Goal: Book appointment/travel/reservation

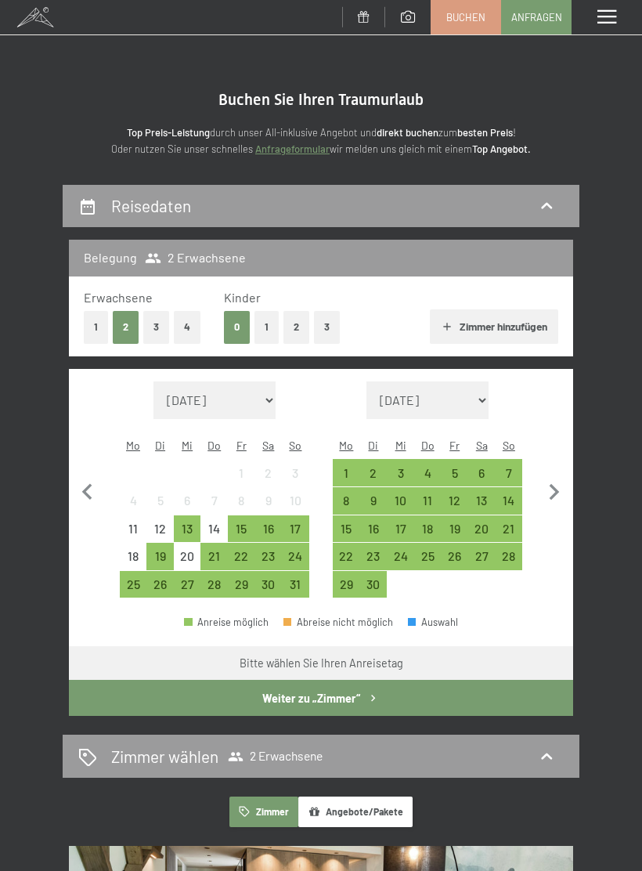
click at [551, 489] on icon "button" at bounding box center [554, 492] width 33 height 33
select select "[DATE]"
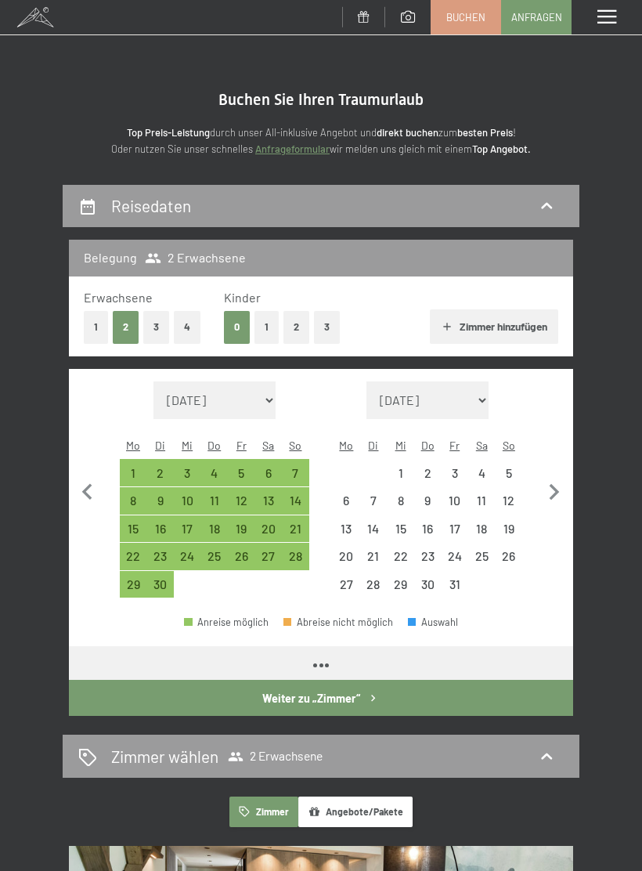
select select "[DATE]"
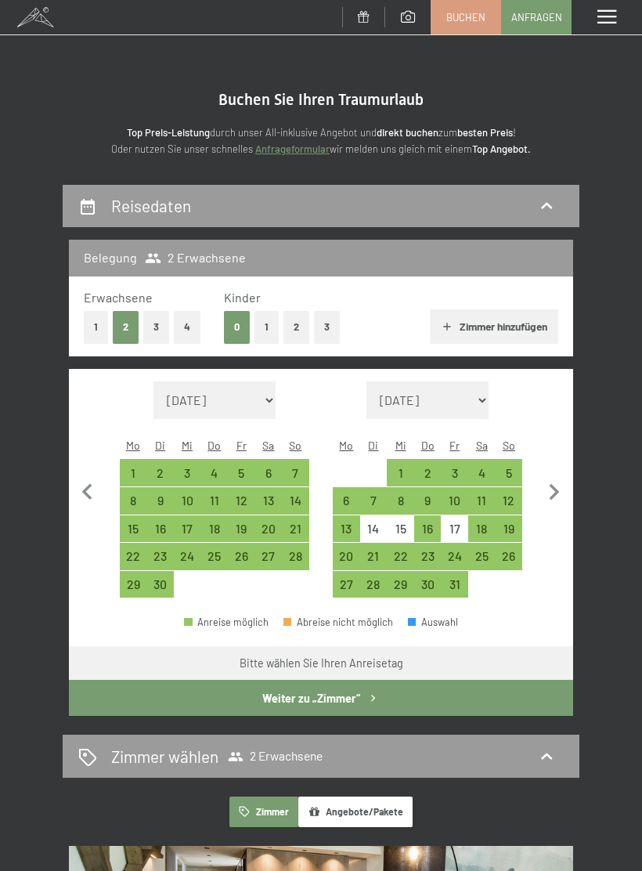
click at [555, 481] on icon "button" at bounding box center [554, 492] width 33 height 33
select select "[DATE]"
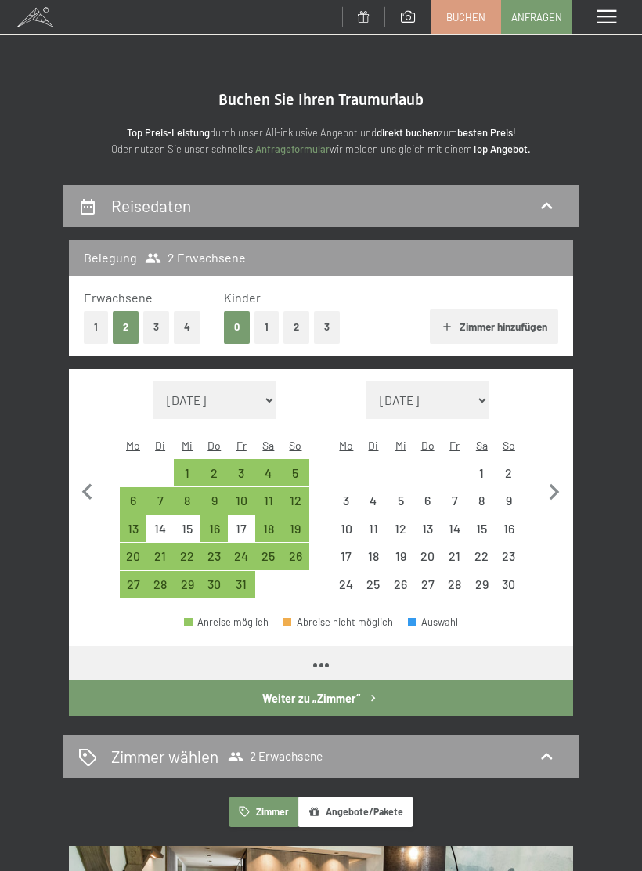
click at [558, 490] on icon "button" at bounding box center [554, 492] width 33 height 33
select select "[DATE]"
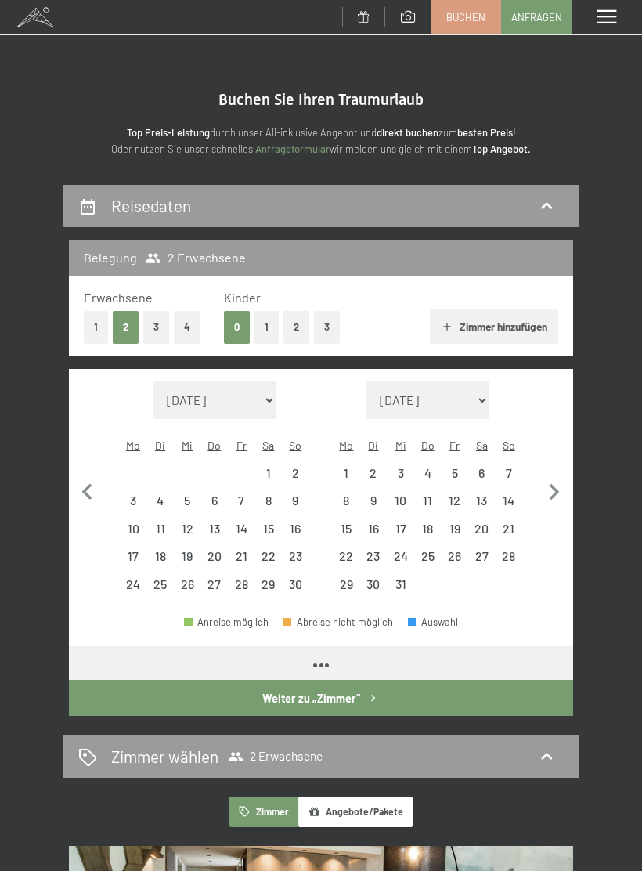
click at [558, 492] on icon "button" at bounding box center [554, 492] width 33 height 33
select select "[DATE]"
click at [558, 492] on icon "button" at bounding box center [554, 492] width 33 height 33
select select "[DATE]"
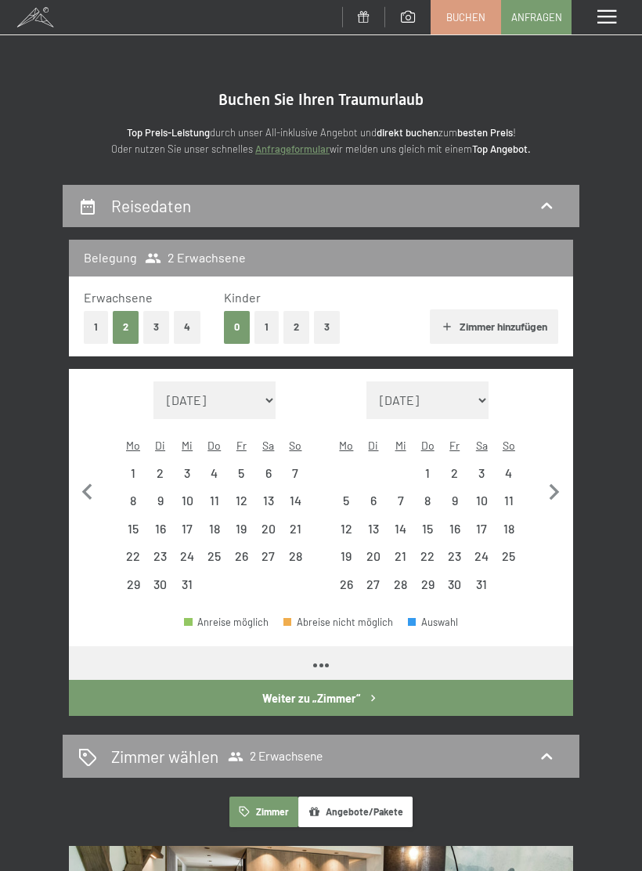
select select "[DATE]"
click at [555, 486] on icon "button" at bounding box center [555, 492] width 10 height 16
select select "[DATE]"
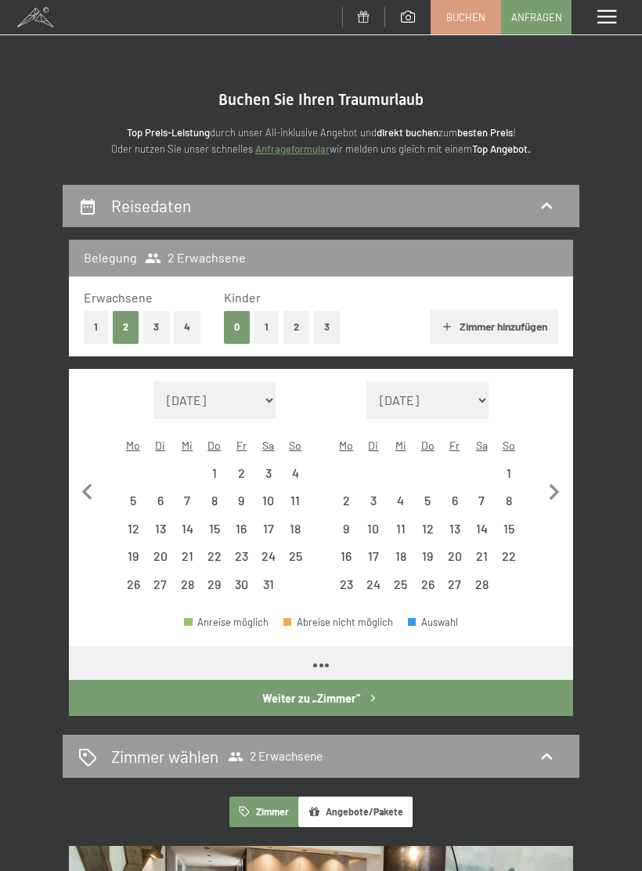
select select "[DATE]"
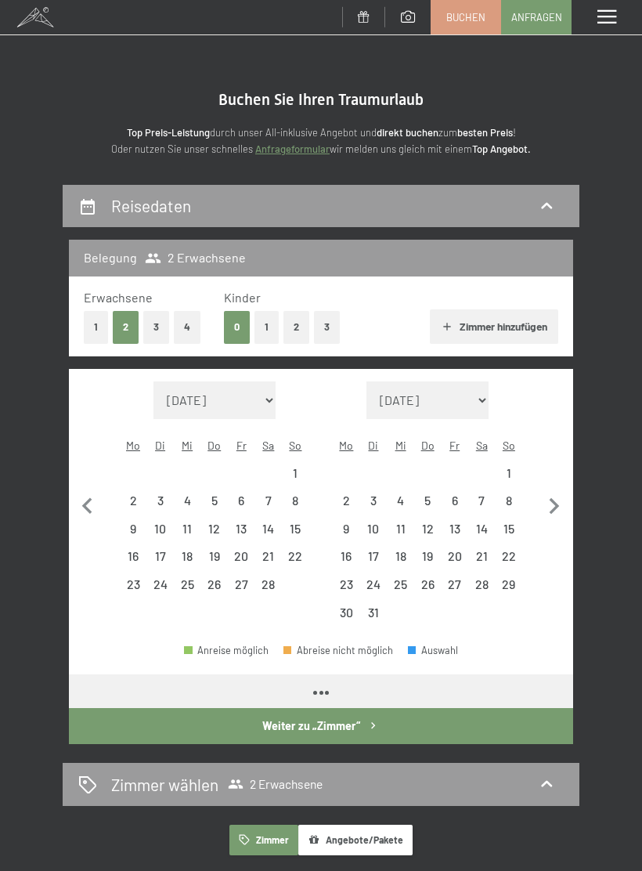
click at [552, 490] on icon "button" at bounding box center [554, 506] width 33 height 33
select select "[DATE]"
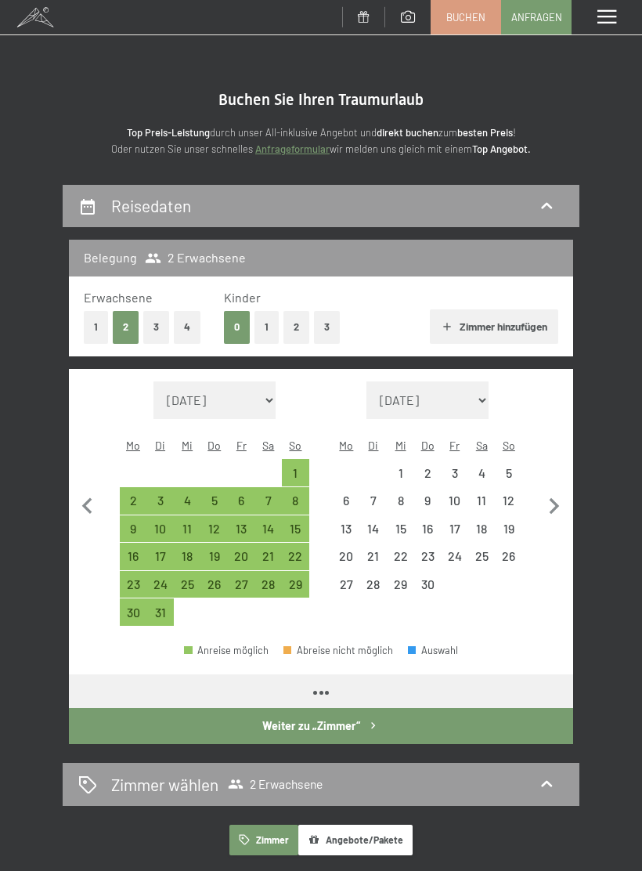
select select "[DATE]"
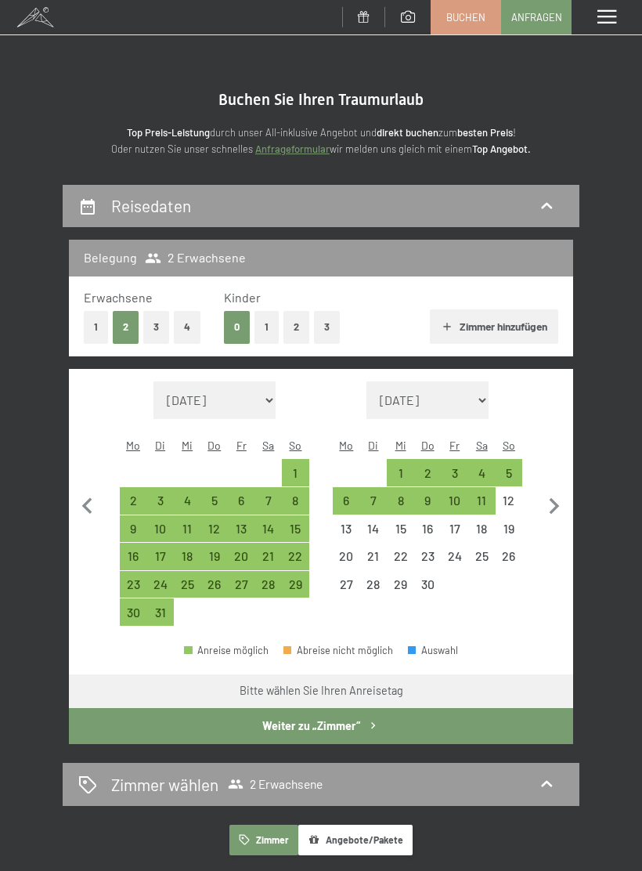
click at [401, 467] on div "1" at bounding box center [401, 479] width 24 height 24
select select "[DATE]"
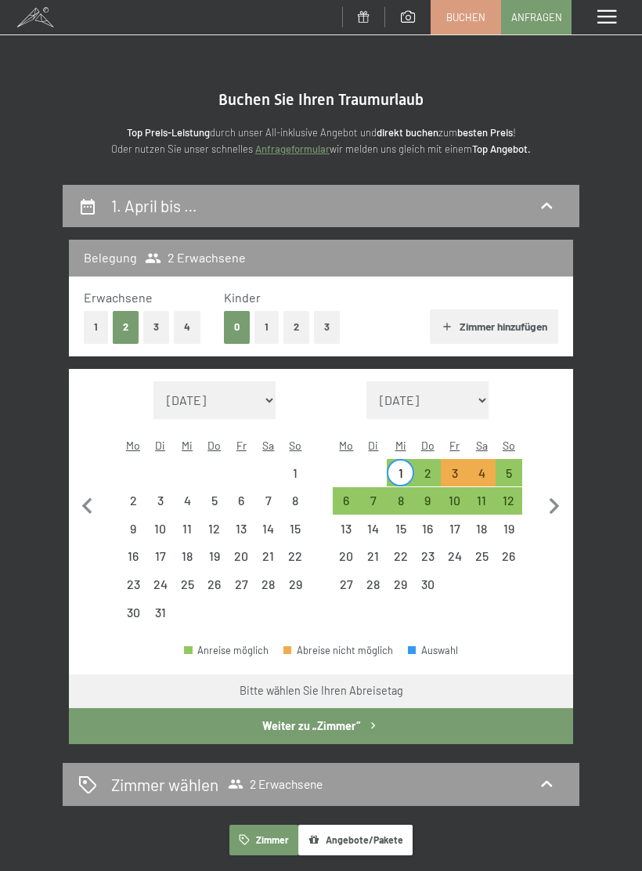
click at [400, 494] on div "8" at bounding box center [401, 506] width 24 height 24
select select "[DATE]"
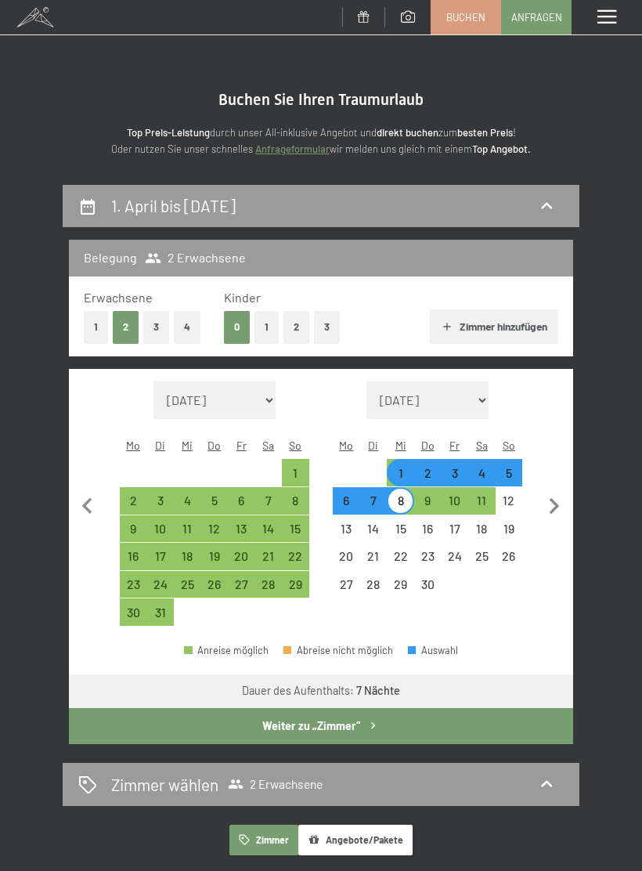
click at [348, 708] on button "Weiter zu „Zimmer“" at bounding box center [321, 726] width 505 height 36
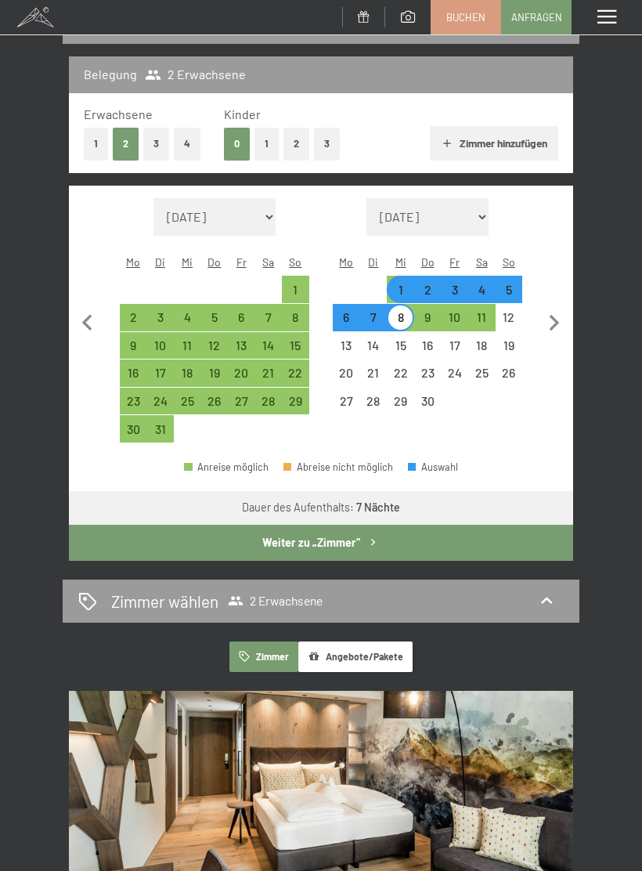
select select "[DATE]"
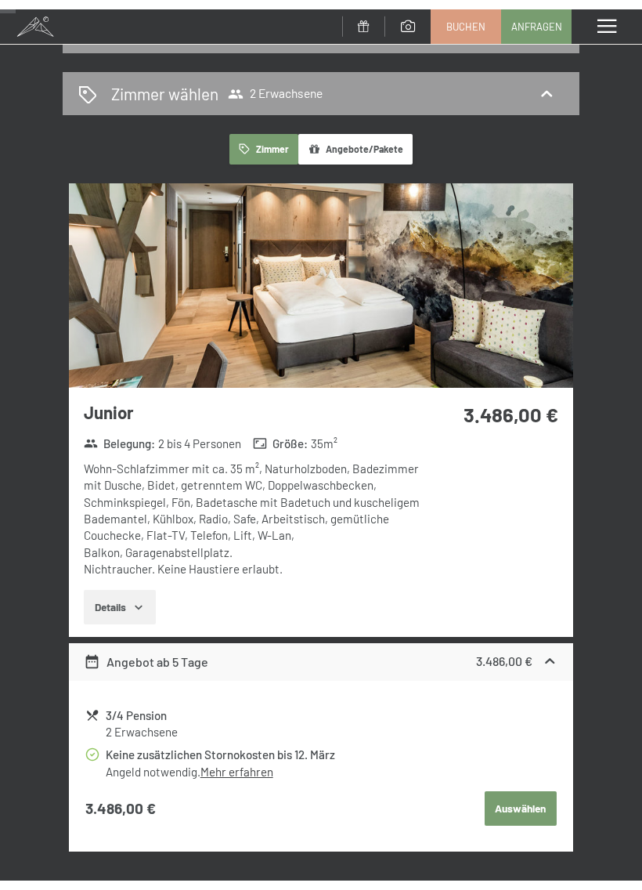
scroll to position [165, 0]
